Goal: Navigation & Orientation: Go to known website

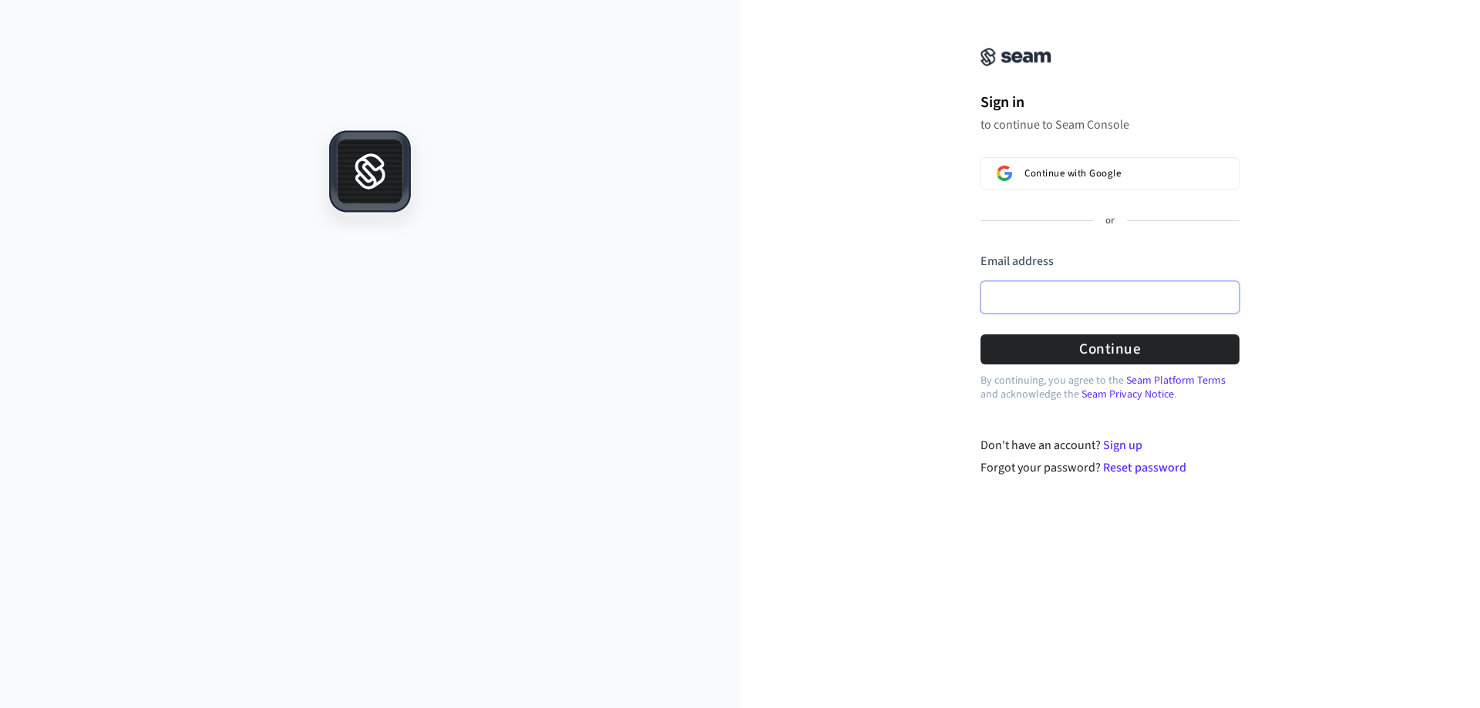
click at [1115, 294] on input "Email address" at bounding box center [1109, 297] width 259 height 32
click at [1074, 346] on button "Continue" at bounding box center [1109, 349] width 259 height 30
type input "**********"
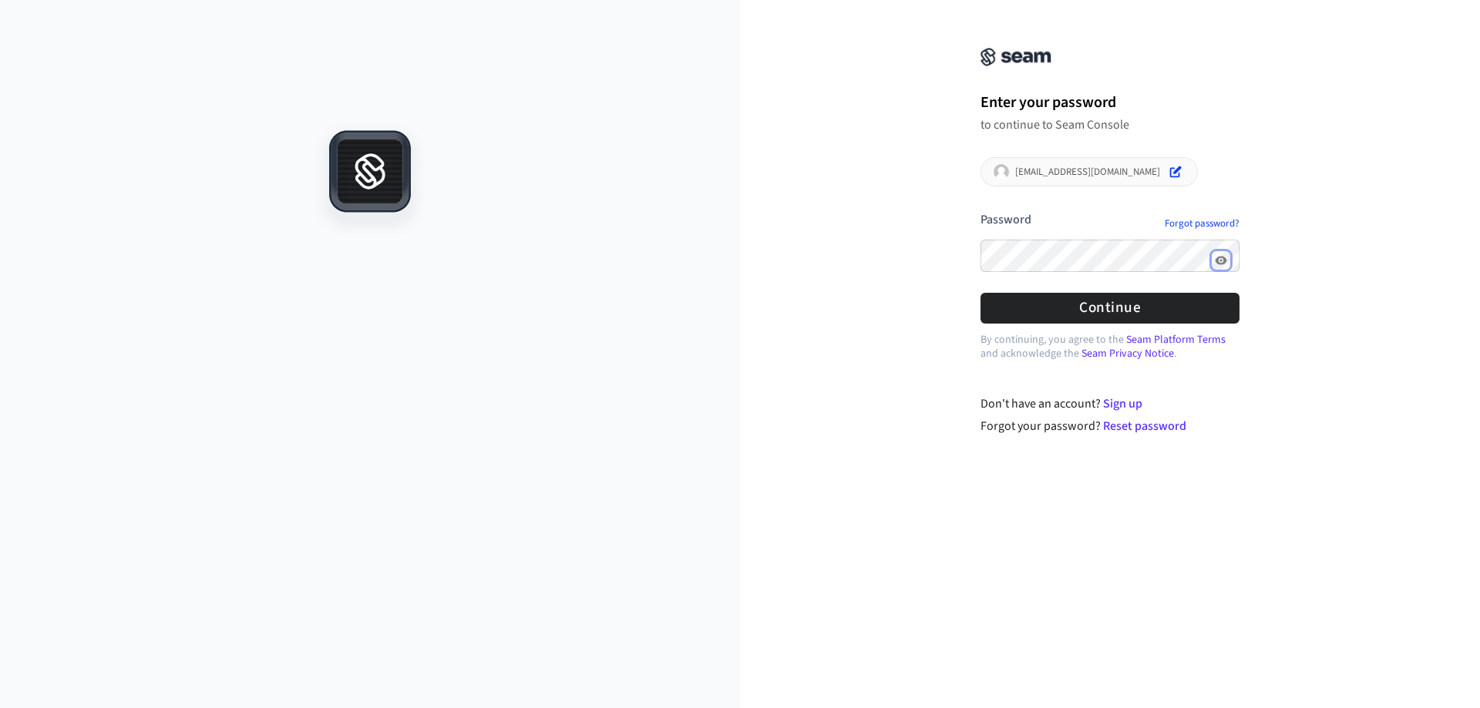
click at [1222, 261] on icon "Show password" at bounding box center [1221, 260] width 12 height 12
drag, startPoint x: 1117, startPoint y: 172, endPoint x: 698, endPoint y: 248, distance: 425.4
click at [1015, 173] on p "[EMAIL_ADDRESS][DOMAIN_NAME]" at bounding box center [1087, 172] width 145 height 12
copy p "[EMAIL_ADDRESS][DOMAIN_NAME]"
